Goal: Task Accomplishment & Management: Manage account settings

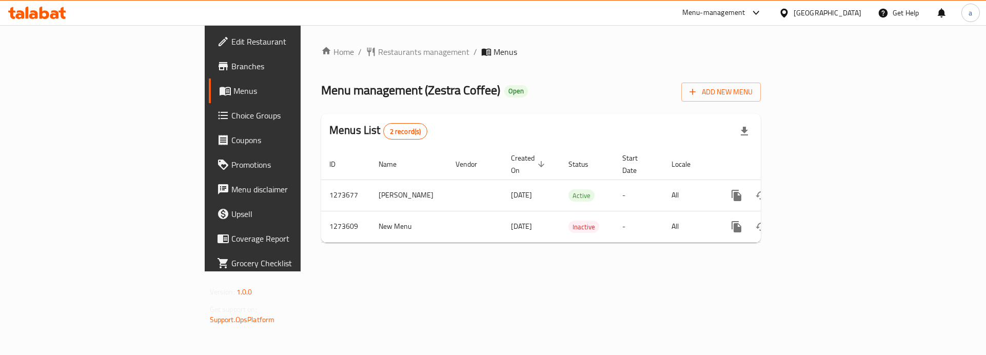
click at [231, 119] on span "Choice Groups" at bounding box center [296, 115] width 130 height 12
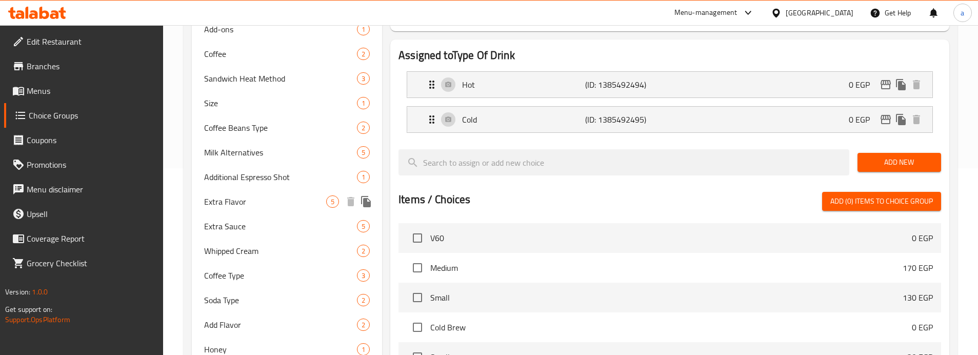
scroll to position [169, 0]
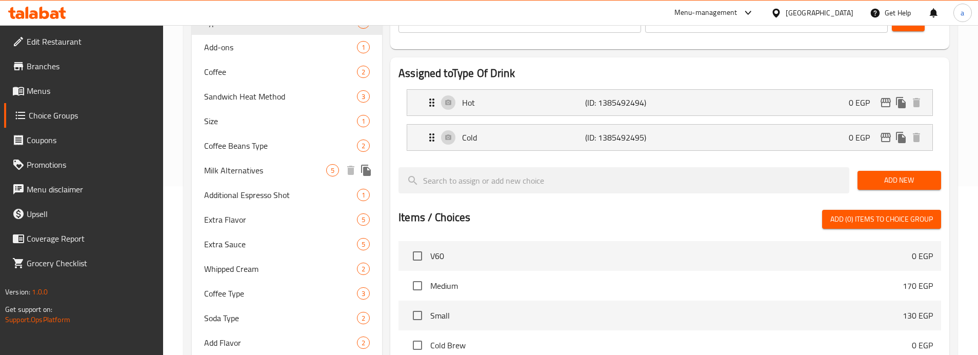
click at [271, 177] on div "Milk Alternatives 5" at bounding box center [287, 170] width 190 height 25
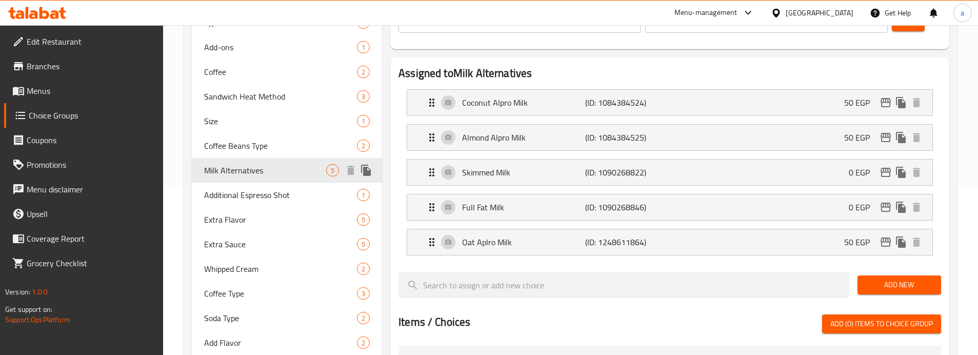
type input "Milk Alternatives"
type input "بدائل الحليب"
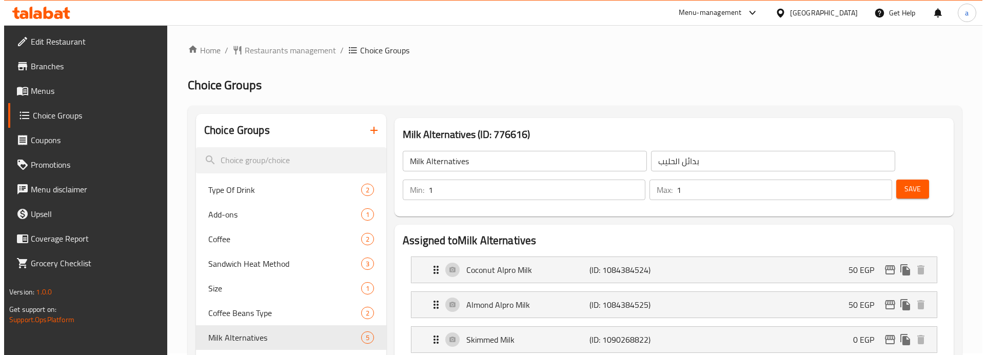
scroll to position [0, 0]
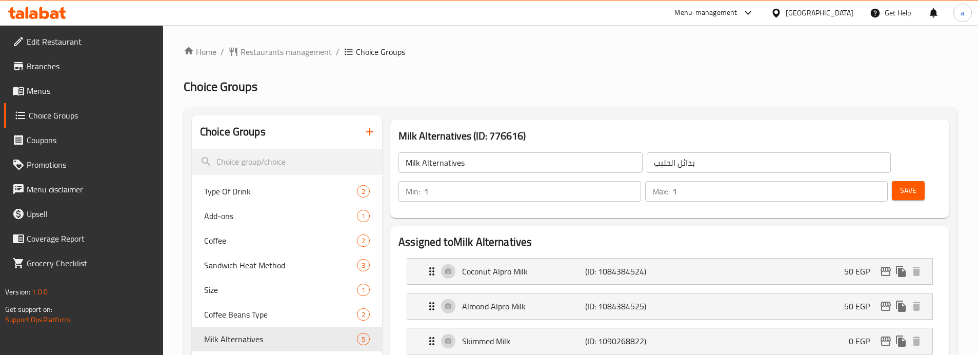
click at [477, 86] on h2 "Choice Groups" at bounding box center [571, 86] width 774 height 16
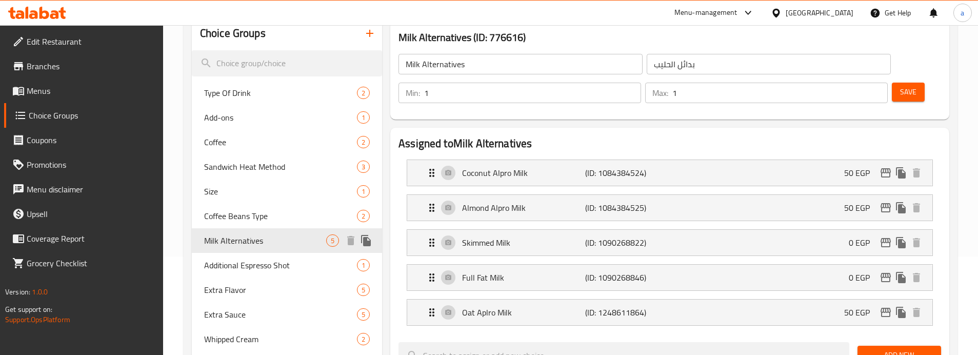
scroll to position [154, 0]
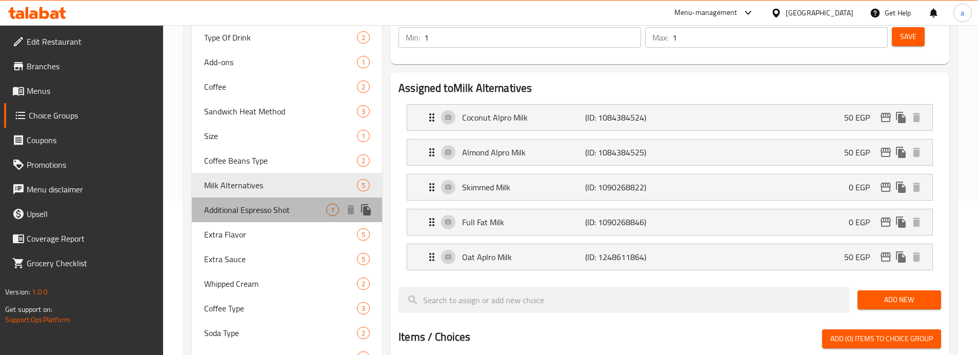
click at [245, 212] on span "Additional Espresso Shot" at bounding box center [265, 210] width 122 height 12
type input "Additional Espresso Shot"
type input "جرعة إضافية من الإسبريسو"
type input "0"
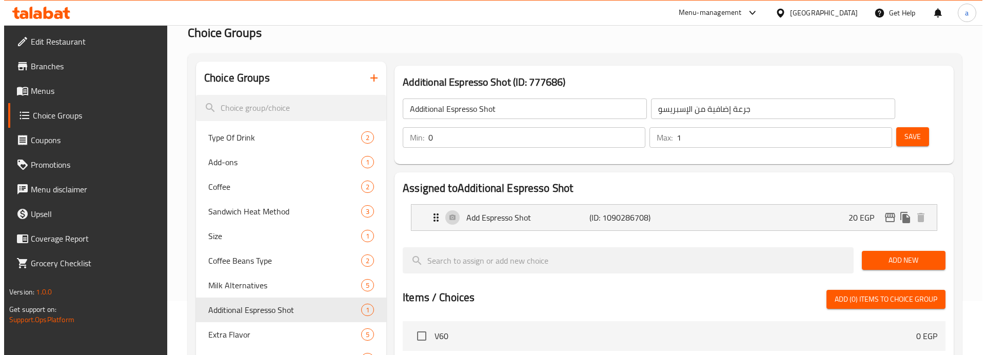
scroll to position [0, 0]
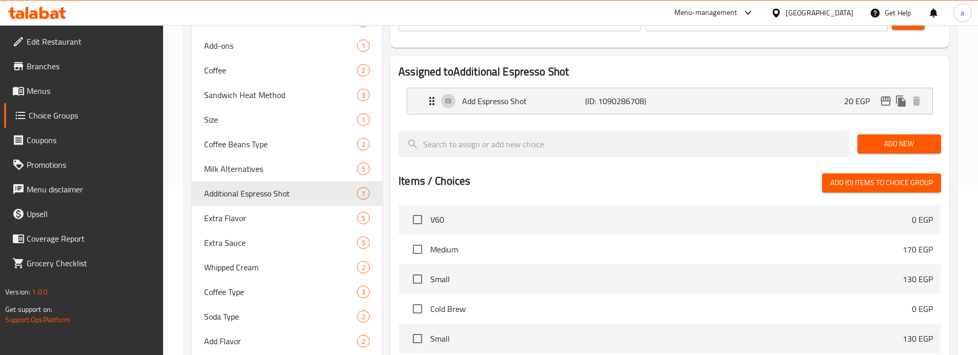
scroll to position [169, 0]
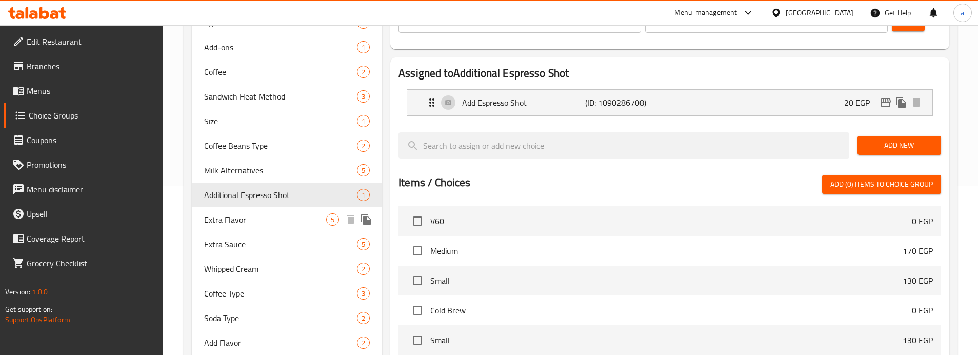
click at [244, 226] on span "Extra Flavor" at bounding box center [265, 219] width 122 height 12
type input "Extra Flavor"
type input "نكهة اضافية"
type input "4"
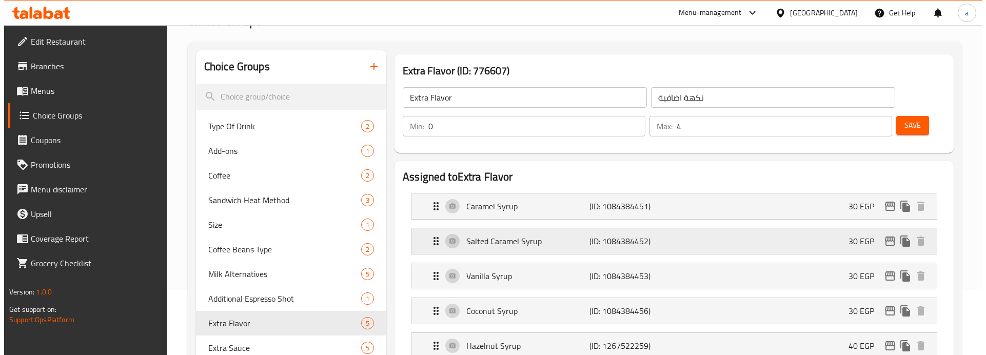
scroll to position [0, 0]
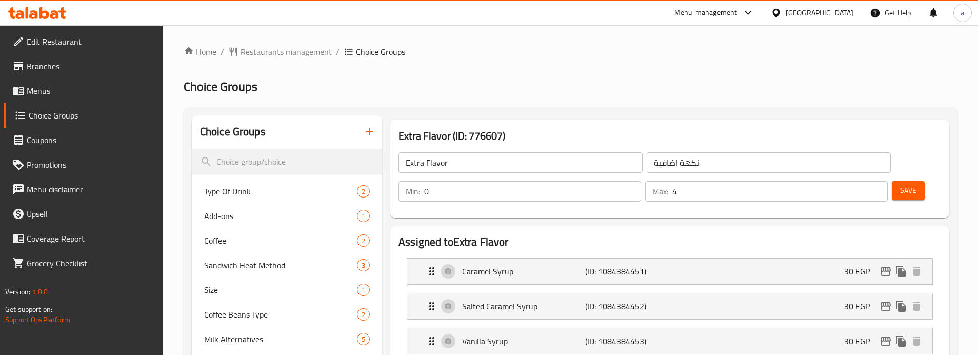
click at [508, 84] on h2 "Choice Groups" at bounding box center [571, 86] width 774 height 16
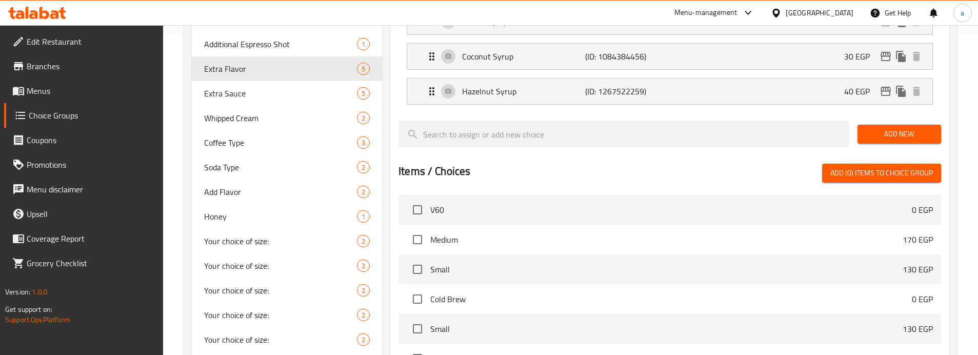
scroll to position [298, 0]
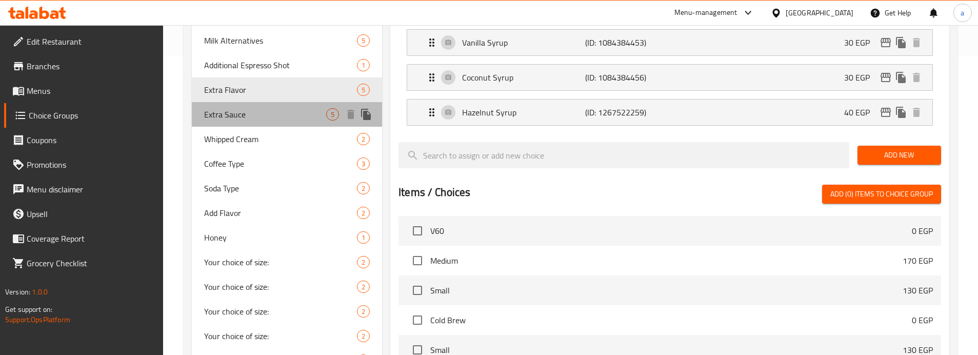
click at [239, 116] on span "Extra Sauce" at bounding box center [265, 114] width 122 height 12
type input "Extra Sauce"
type input "صوص اضافي"
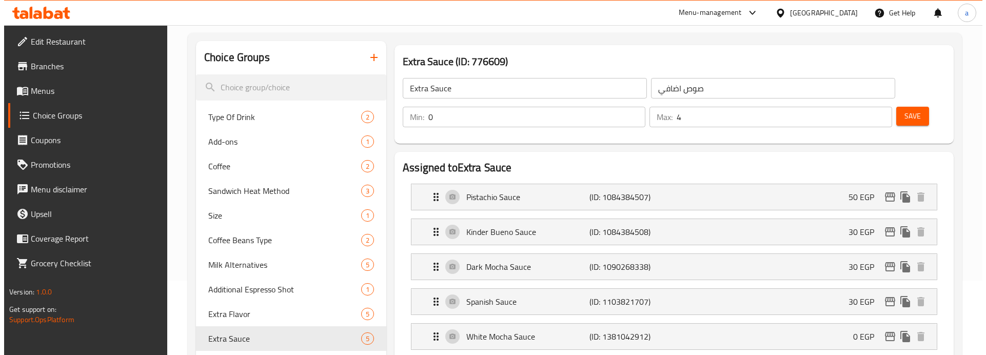
scroll to position [0, 0]
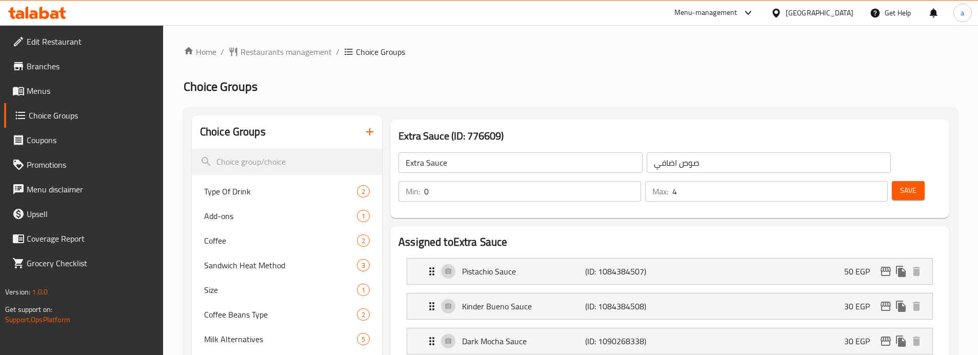
click at [452, 119] on div "Extra Sauce (ID: 776609) Extra Sauce ​ صوص اضافي ​ Min: 0 ​ Max: 4 ​ Save" at bounding box center [669, 168] width 559 height 98
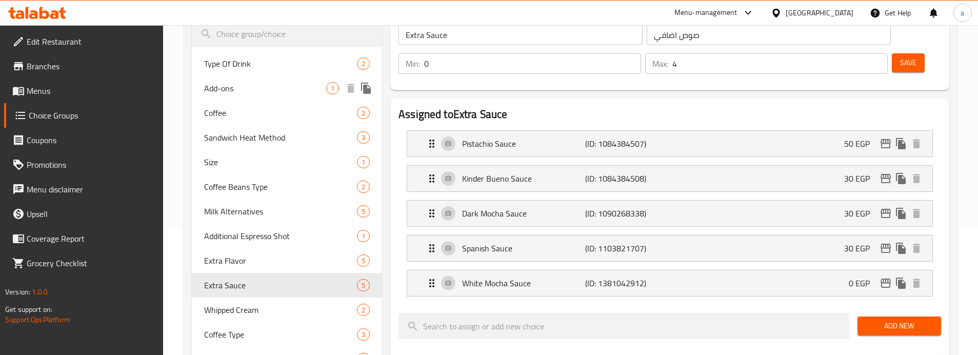
scroll to position [205, 0]
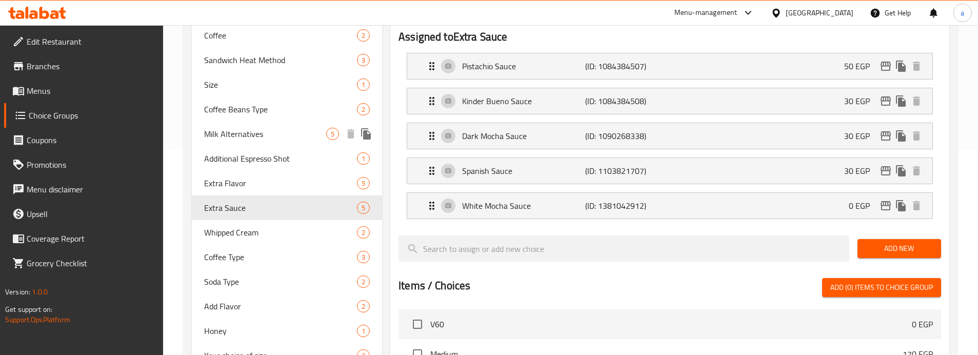
click at [278, 133] on span "Milk Alternatives" at bounding box center [265, 134] width 122 height 12
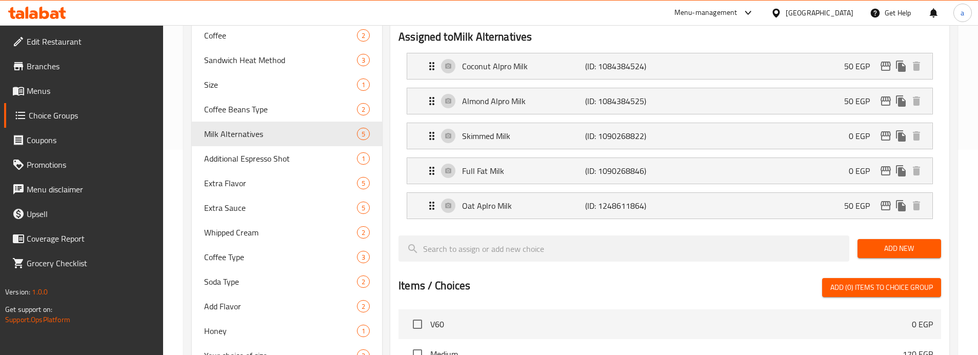
type input "Milk Alternatives"
type input "بدائل الحليب"
type input "1"
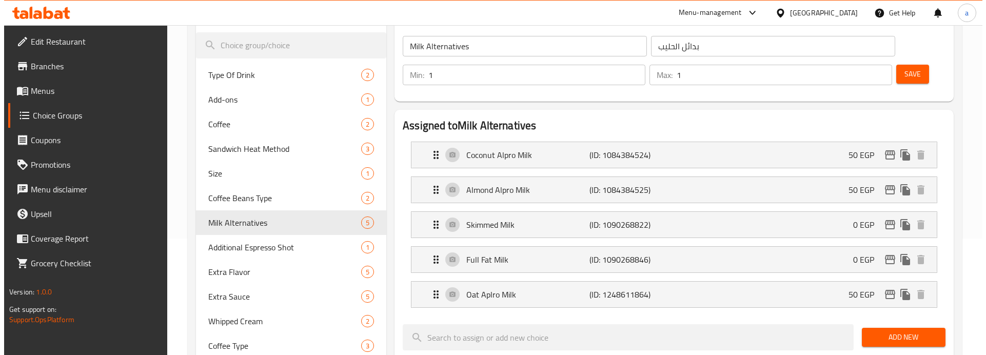
scroll to position [0, 0]
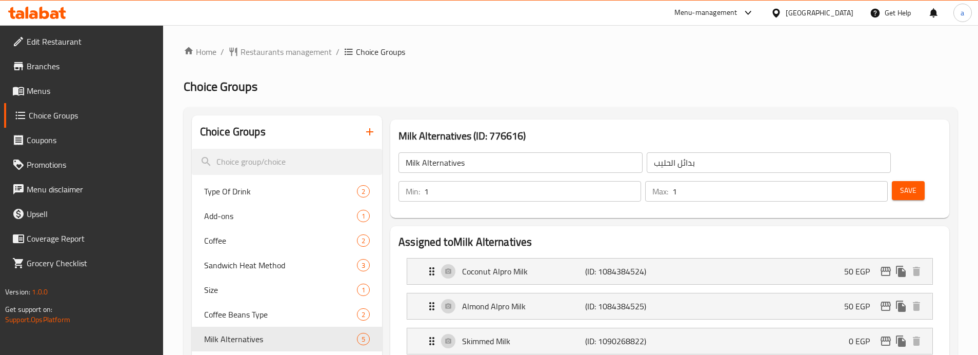
click at [554, 85] on h2 "Choice Groups" at bounding box center [571, 86] width 774 height 16
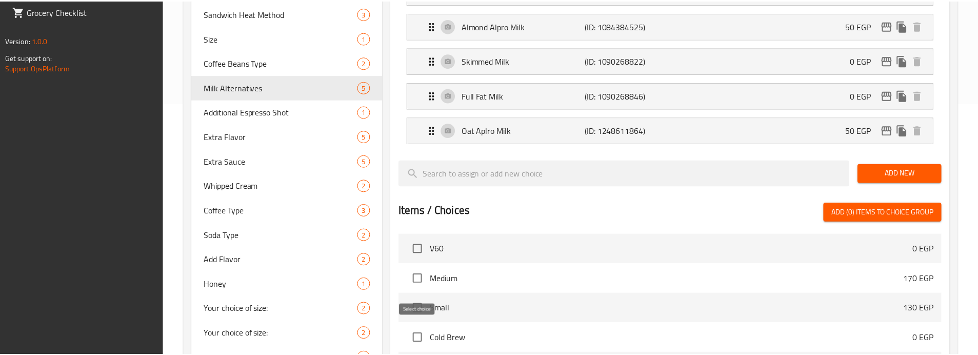
scroll to position [452, 0]
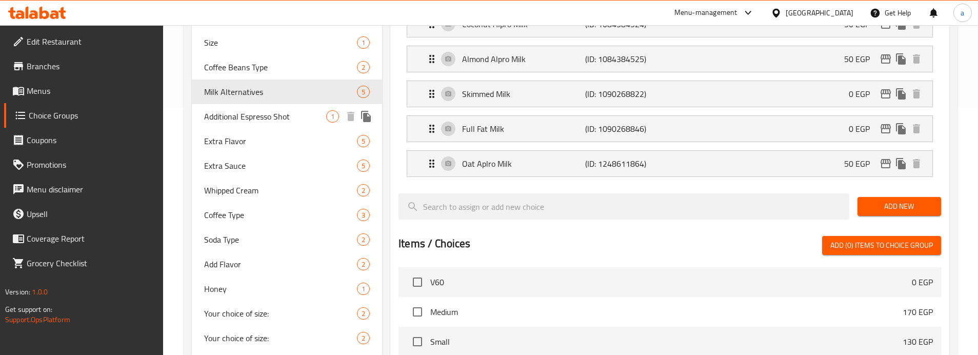
drag, startPoint x: 274, startPoint y: 115, endPoint x: 478, endPoint y: 161, distance: 209.1
click at [274, 115] on span "Additional Espresso Shot" at bounding box center [265, 116] width 122 height 12
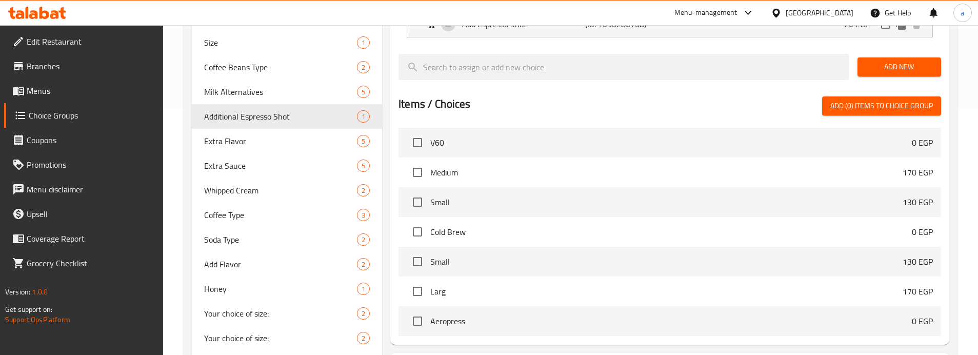
type input "Additional Espresso Shot"
type input "جرعة إضافية من الإسبريسو"
type input "0"
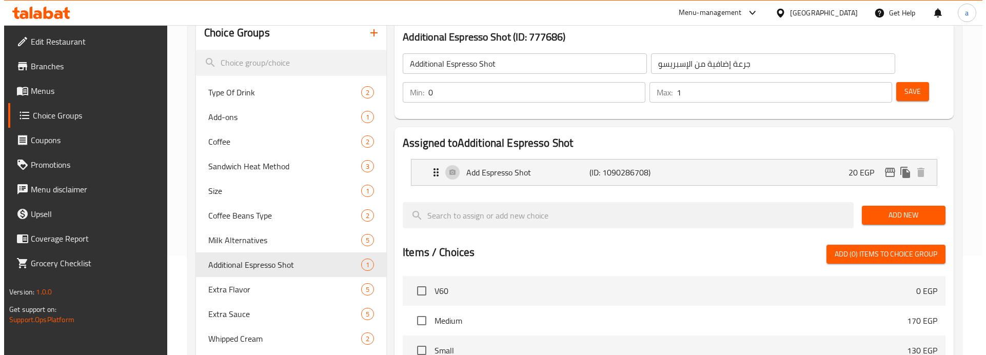
scroll to position [0, 0]
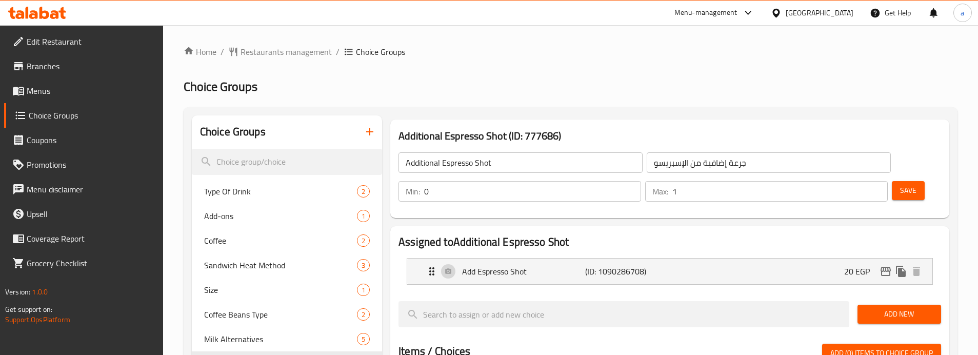
click at [515, 88] on h2 "Choice Groups" at bounding box center [571, 86] width 774 height 16
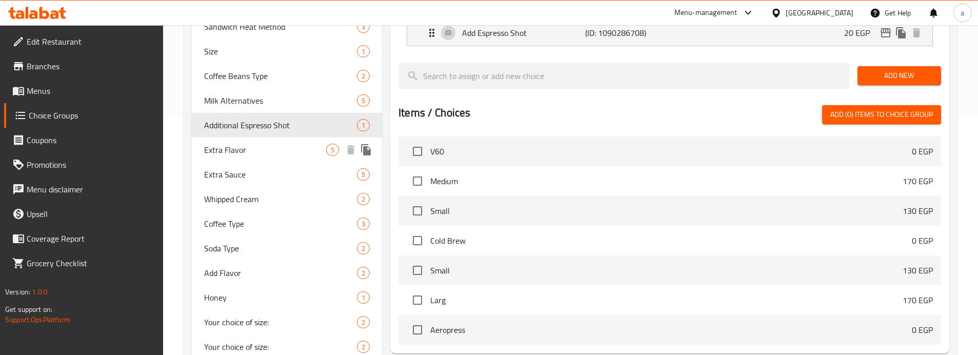
scroll to position [220, 0]
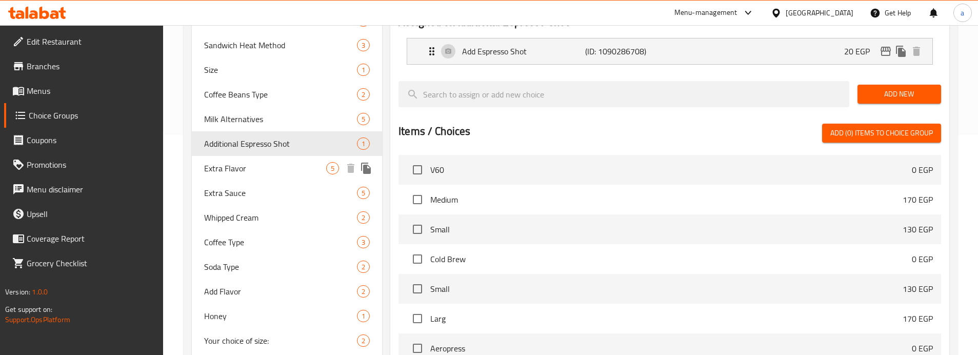
drag, startPoint x: 253, startPoint y: 167, endPoint x: 377, endPoint y: 182, distance: 125.0
click at [253, 167] on span "Extra Flavor" at bounding box center [265, 168] width 122 height 12
type input "Extra Flavor"
type input "نكهة اضافية"
type input "4"
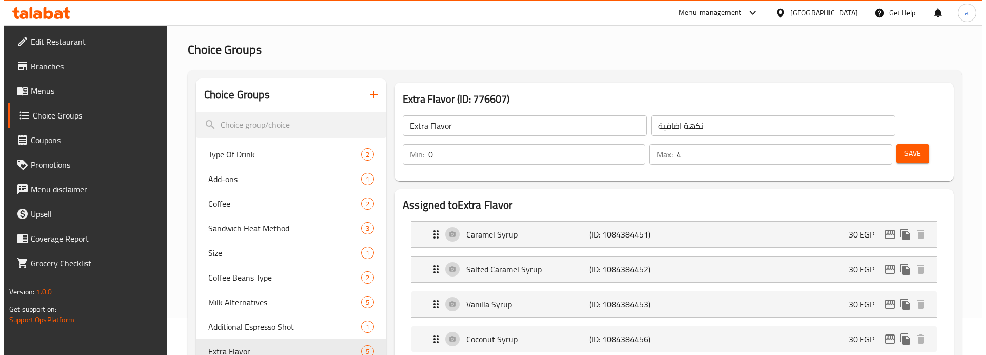
scroll to position [0, 0]
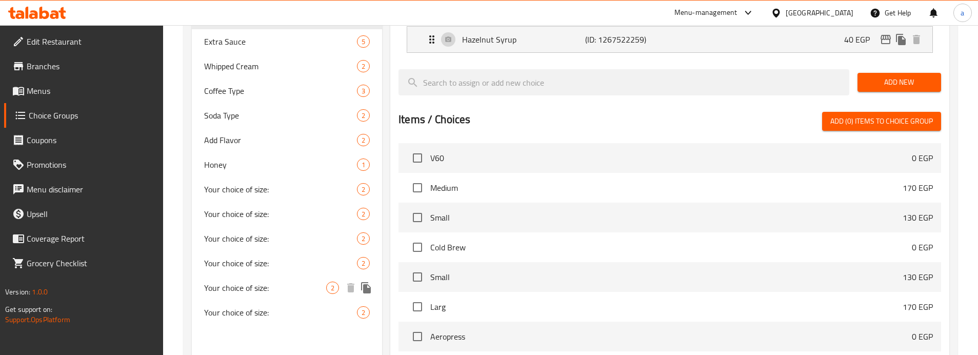
scroll to position [298, 0]
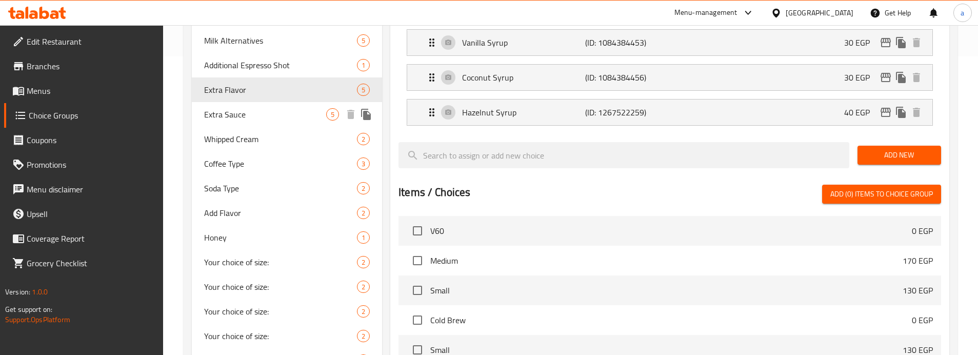
click at [253, 118] on span "Extra Sauce" at bounding box center [265, 114] width 122 height 12
type input "Extra Sauce"
type input "صوص اضافي"
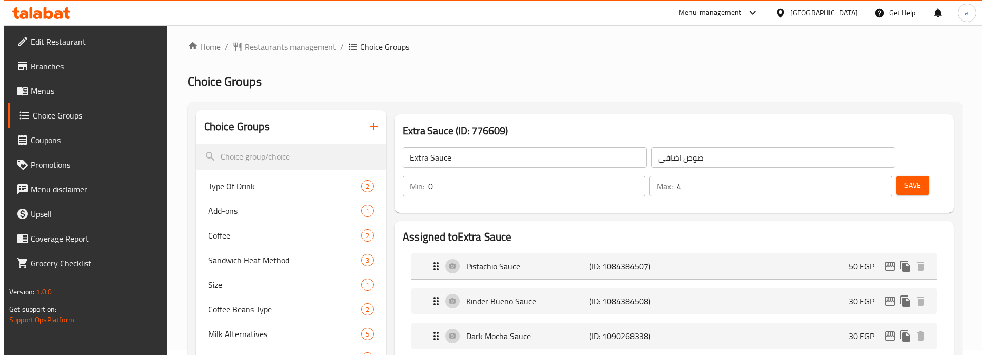
scroll to position [0, 0]
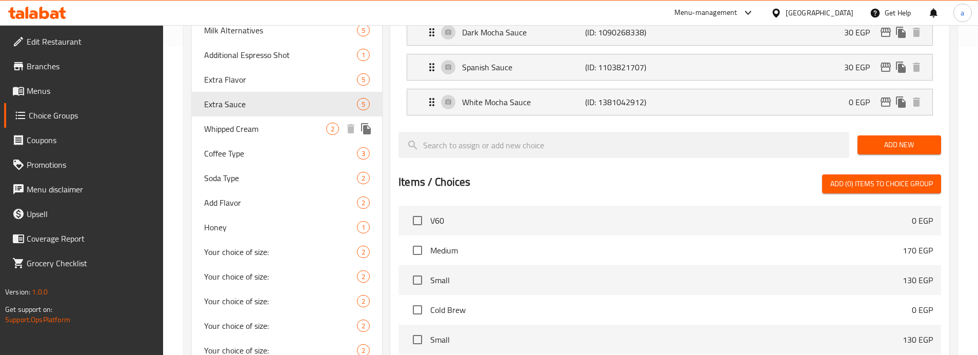
scroll to position [247, 0]
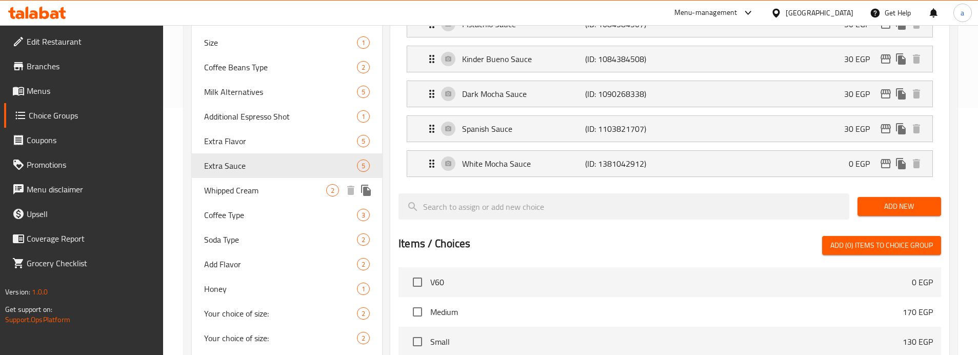
click at [260, 192] on span "Whipped Cream" at bounding box center [265, 190] width 122 height 12
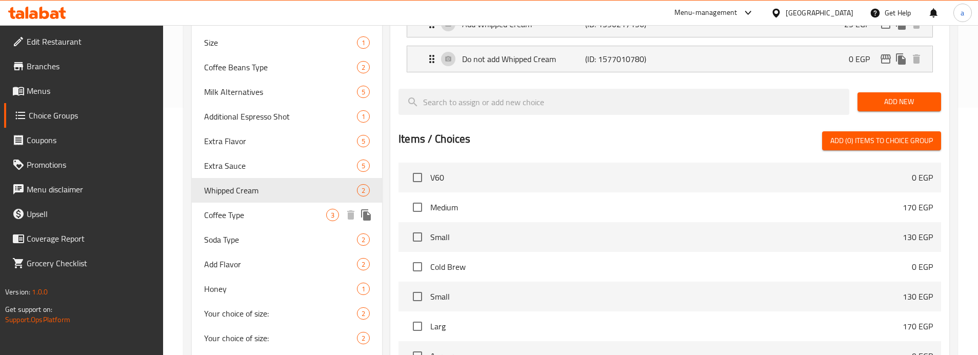
type input "Whipped Cream"
type input "كريمة مخفوقة"
type input "1"
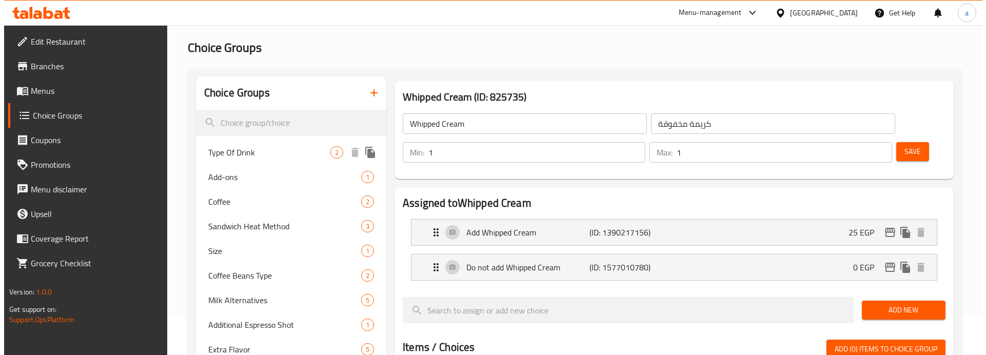
scroll to position [0, 0]
